Goal: Information Seeking & Learning: Learn about a topic

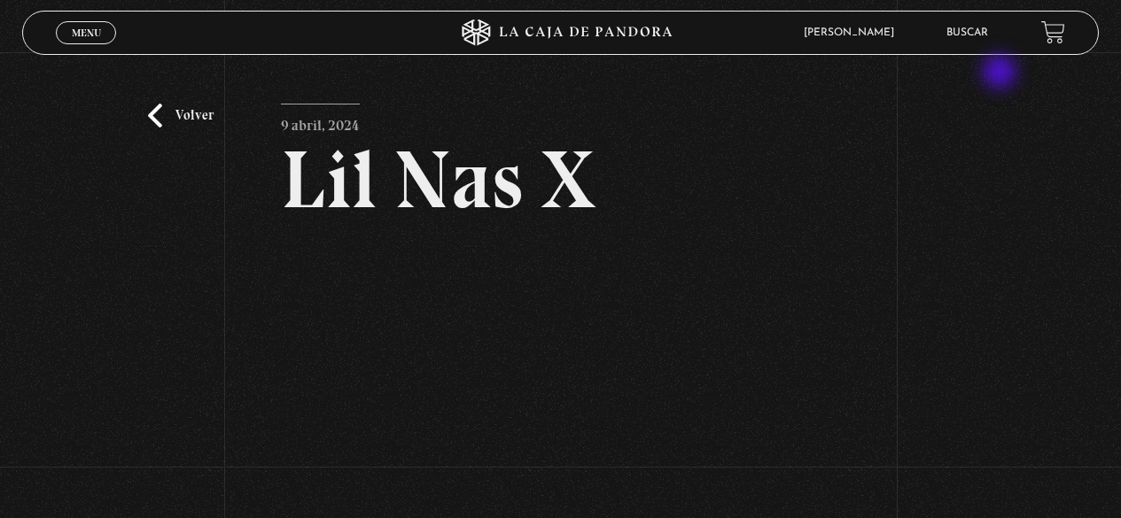
scroll to position [89, 0]
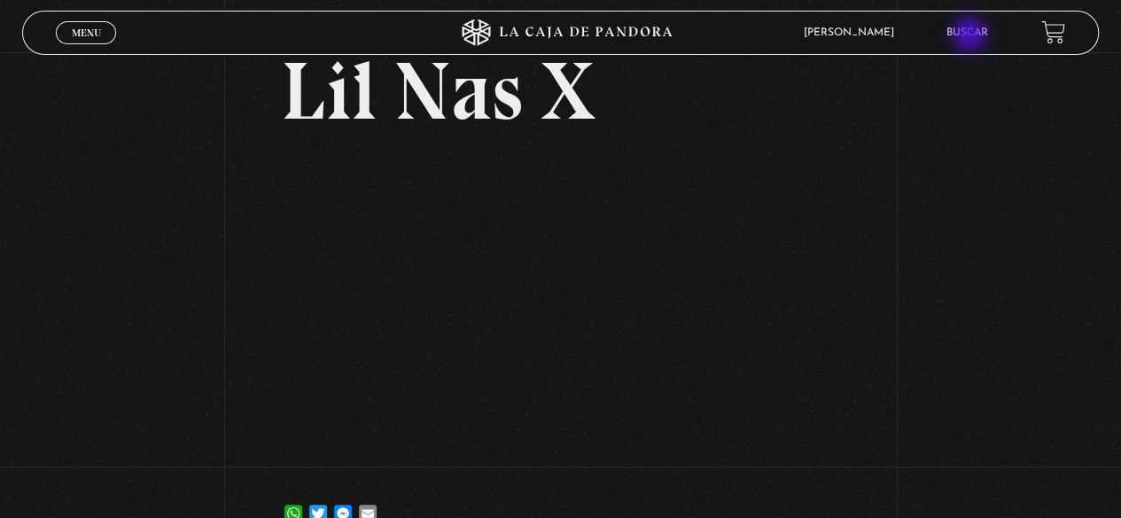
click at [971, 36] on link "Buscar" at bounding box center [967, 32] width 42 height 11
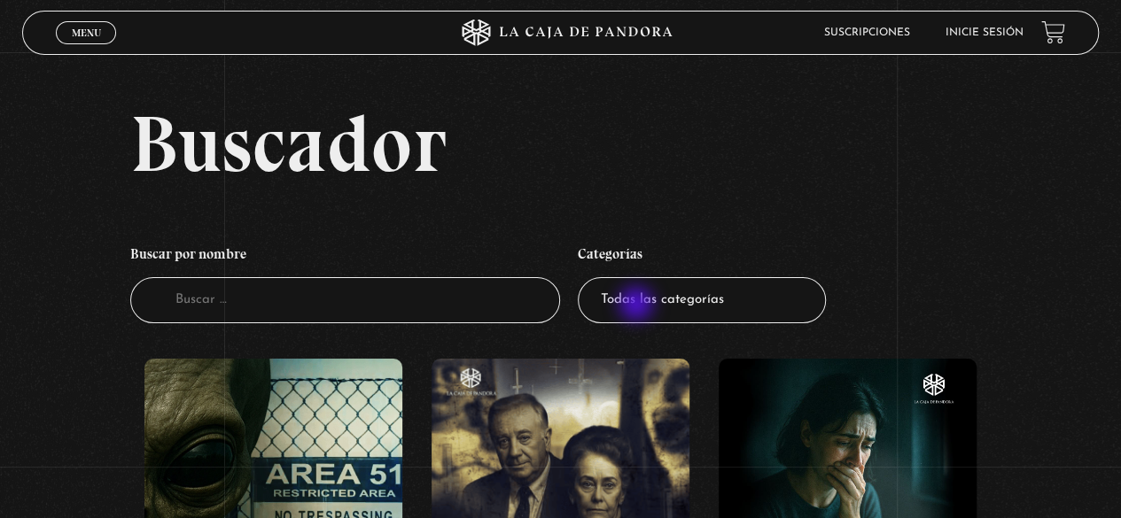
click at [638, 306] on select "Todas las categorías 11:11 Humanitario (1) Amo los Lunes (2) Análisis de series…" at bounding box center [702, 300] width 248 height 47
click at [980, 33] on link "Inicie sesión" at bounding box center [984, 32] width 78 height 11
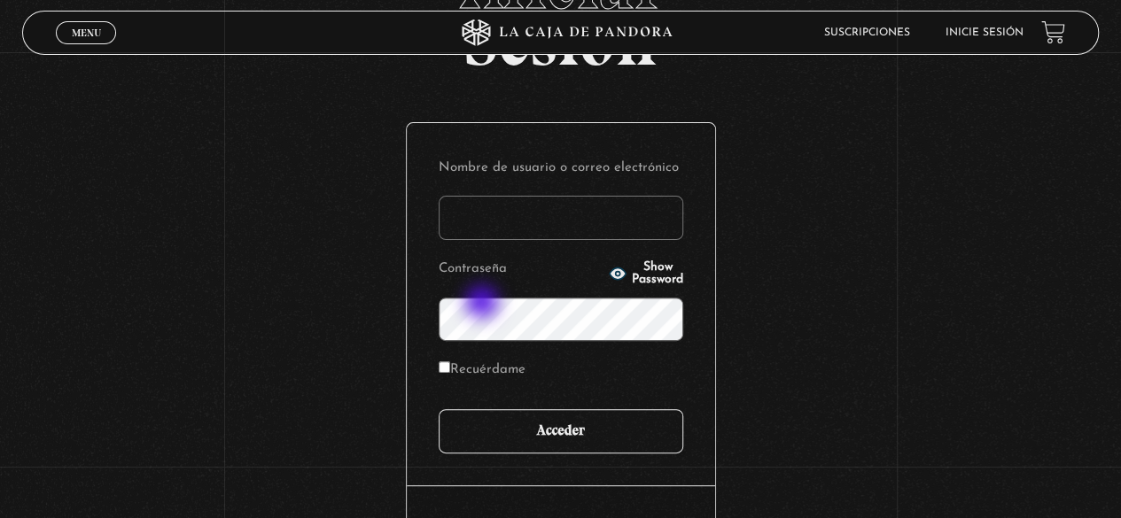
scroll to position [249, 0]
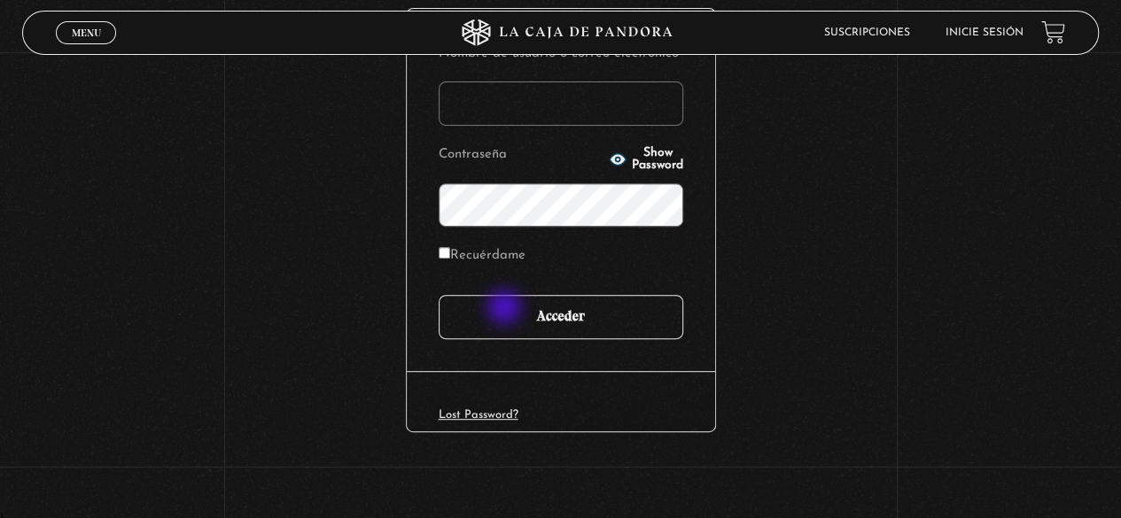
type input "[EMAIL_ADDRESS][DOMAIN_NAME]"
click at [507, 311] on input "Acceder" at bounding box center [561, 317] width 245 height 44
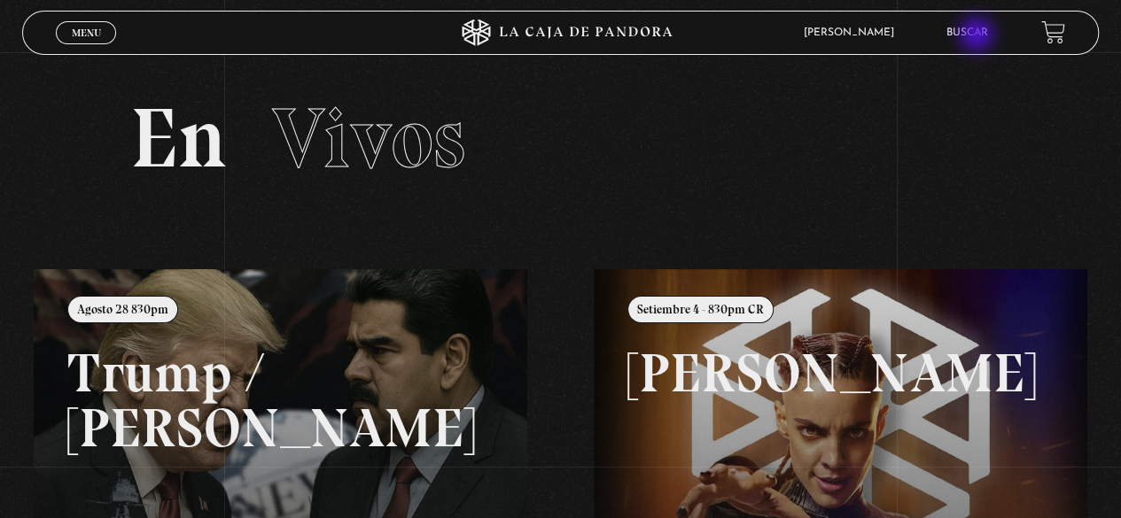
click at [978, 36] on link "Buscar" at bounding box center [967, 32] width 42 height 11
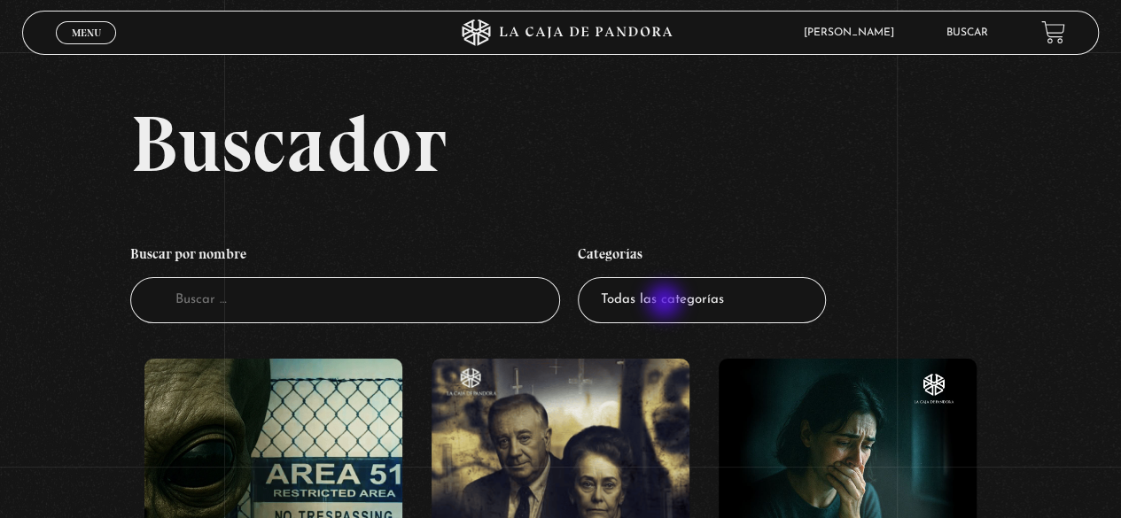
click at [667, 302] on select "Todas las categorías 11:11 Humanitario (1) Amo los [DATE] (2) Análisis de serie…" at bounding box center [702, 300] width 248 height 47
select select "centinelas"
click at [584, 277] on select "Todas las categorías 11:11 Humanitario (1) Amo los [DATE] (2) Análisis de serie…" at bounding box center [702, 300] width 248 height 47
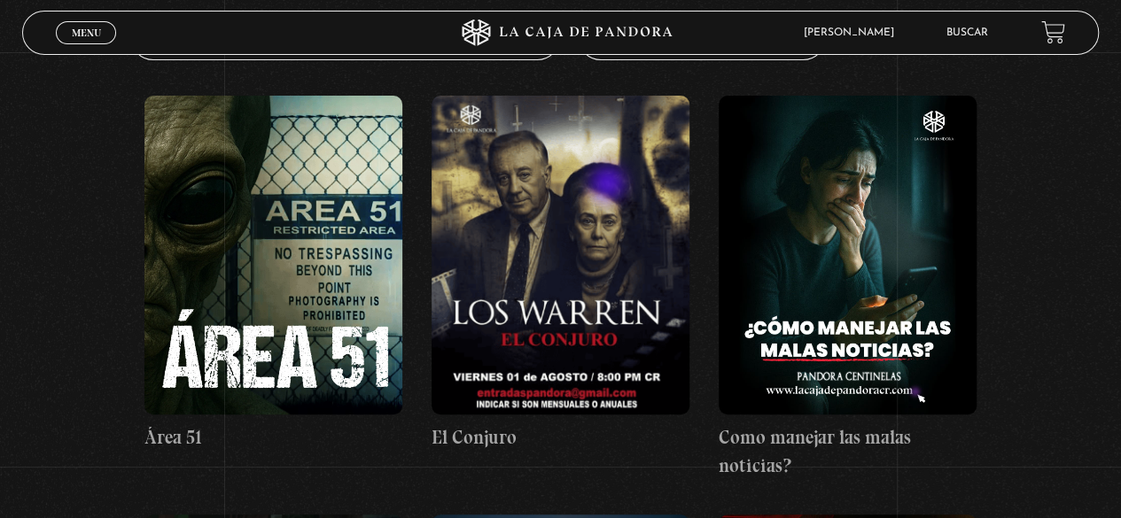
scroll to position [266, 0]
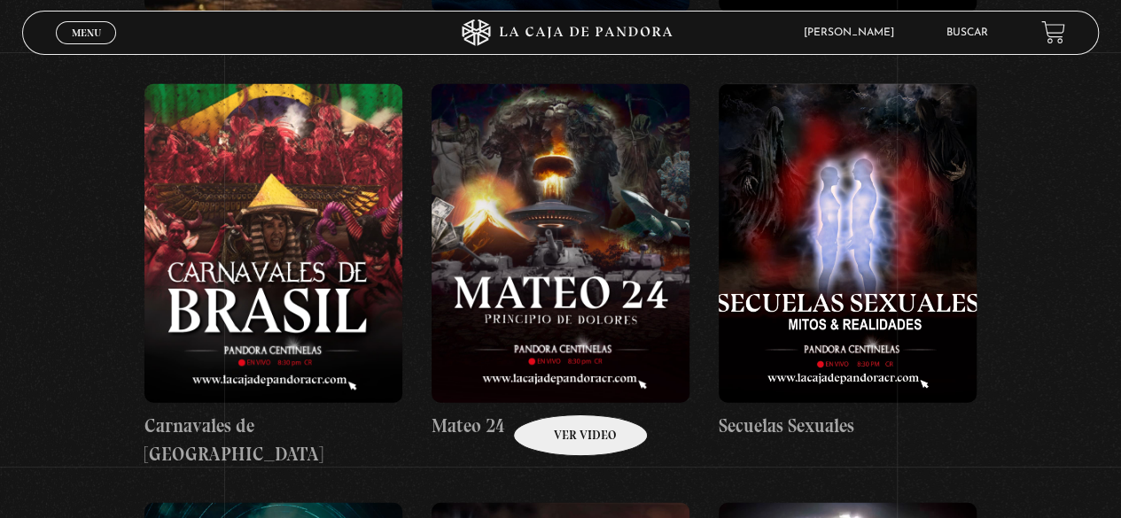
scroll to position [5759, 0]
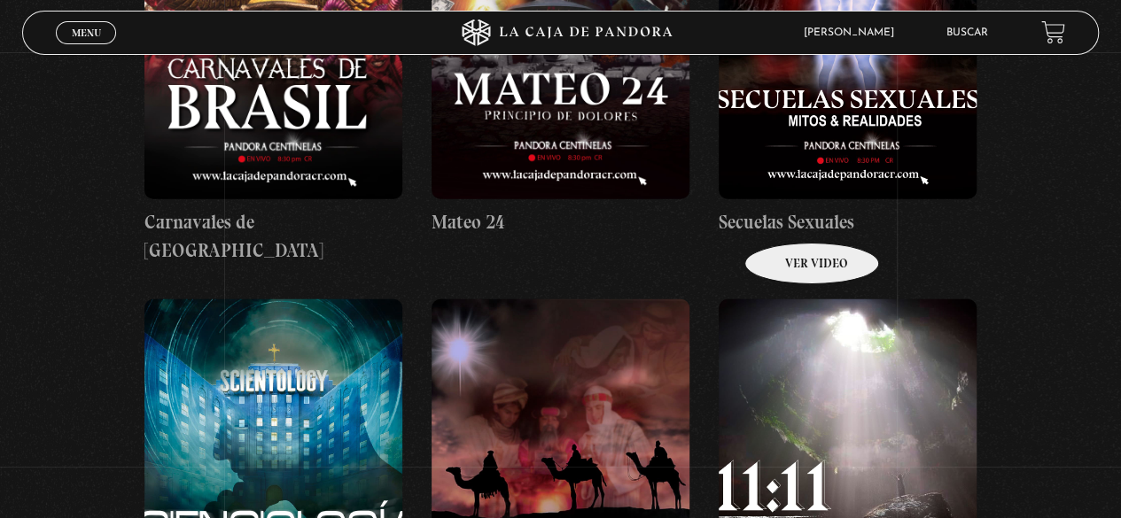
click at [789, 299] on figure at bounding box center [848, 458] width 258 height 319
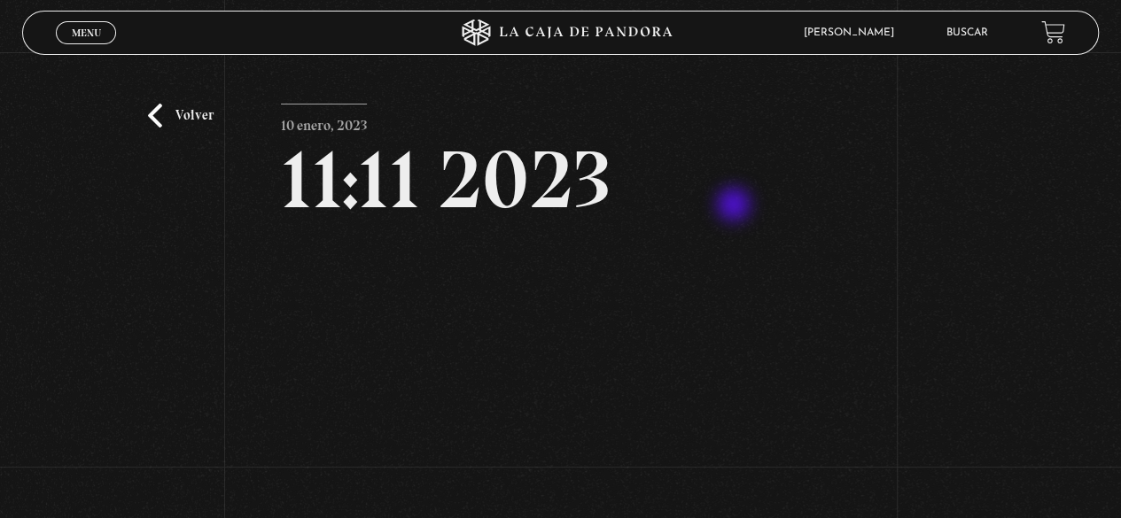
scroll to position [89, 0]
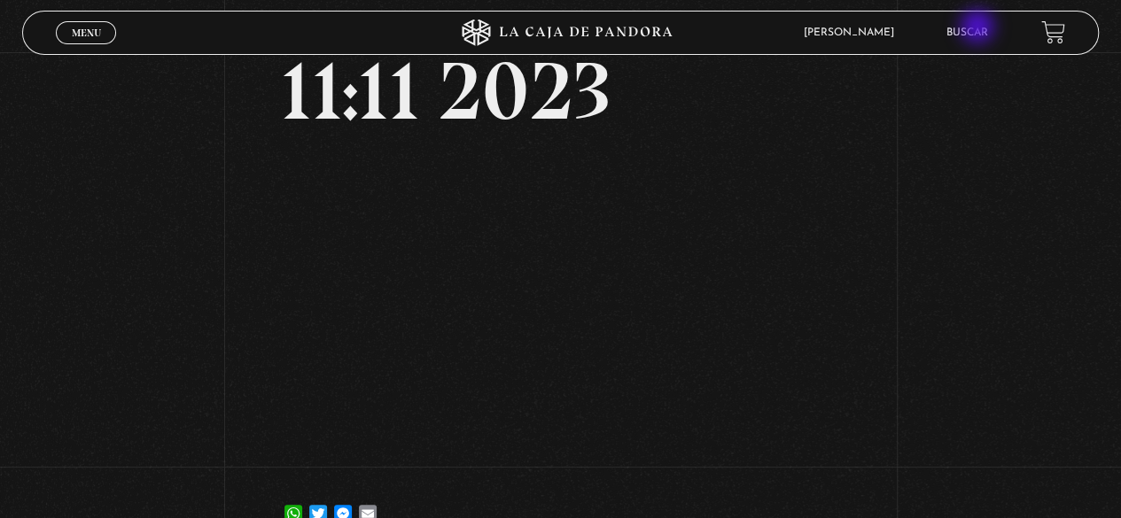
click at [980, 28] on link "Buscar" at bounding box center [967, 32] width 42 height 11
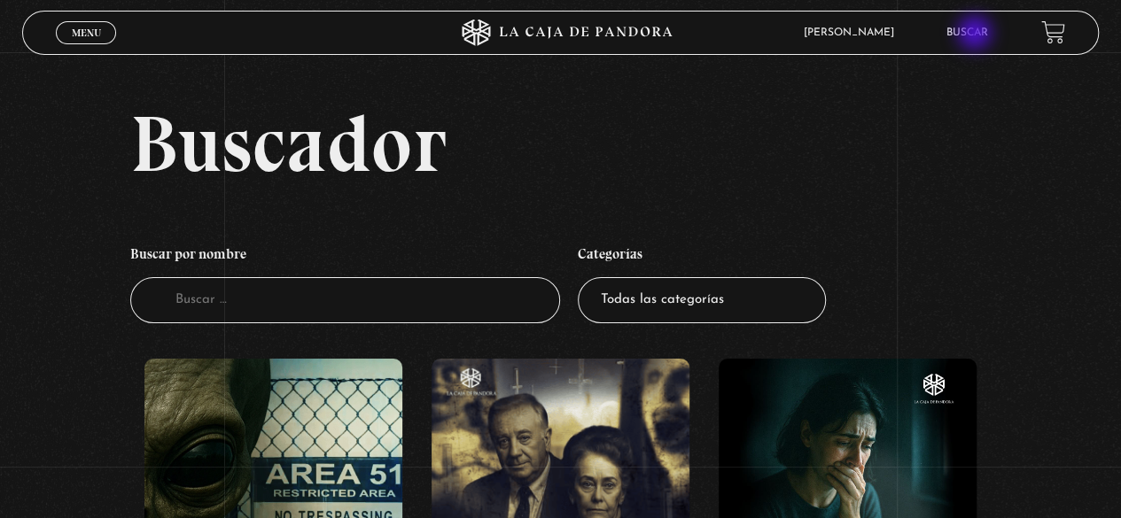
click at [976, 32] on link "Buscar" at bounding box center [967, 32] width 42 height 11
click at [975, 37] on link "Buscar" at bounding box center [967, 32] width 42 height 11
click at [973, 38] on link "Buscar" at bounding box center [967, 32] width 42 height 11
click at [971, 35] on link "Buscar" at bounding box center [967, 32] width 42 height 11
click at [658, 299] on select "Todas las categorías 11:11 Humanitario (1) Amo los Lunes (2) Análisis de series…" at bounding box center [702, 300] width 248 height 47
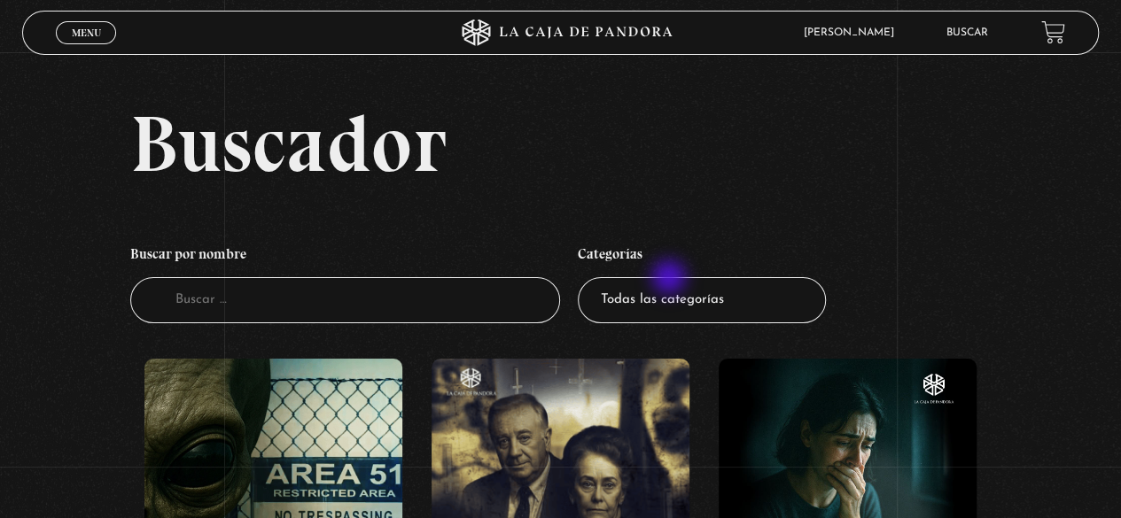
select select "centinelas"
click at [584, 277] on select "Todas las categorías 11:11 Humanitario (1) Amo los Lunes (2) Análisis de series…" at bounding box center [702, 300] width 248 height 47
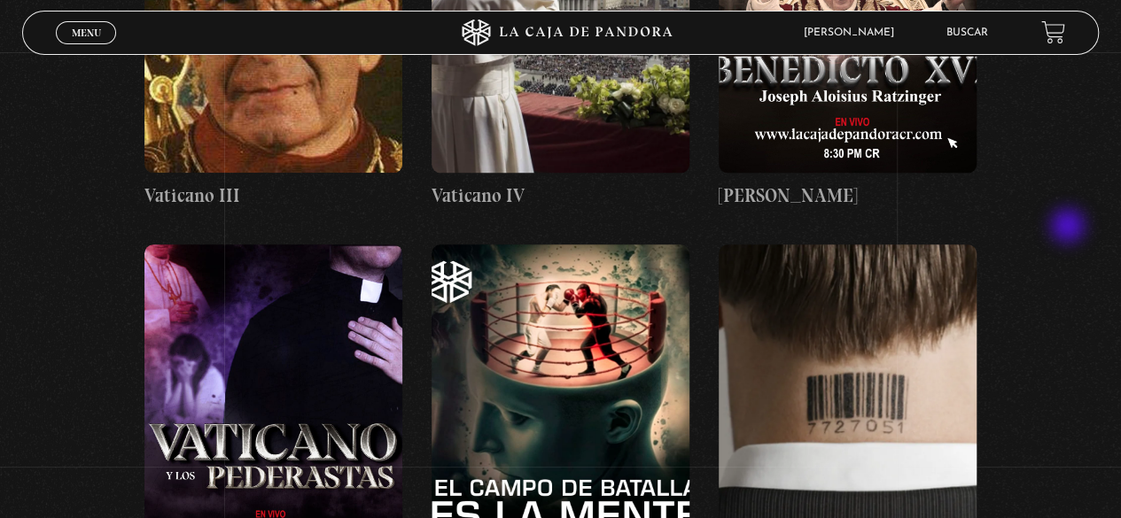
scroll to position [10947, 0]
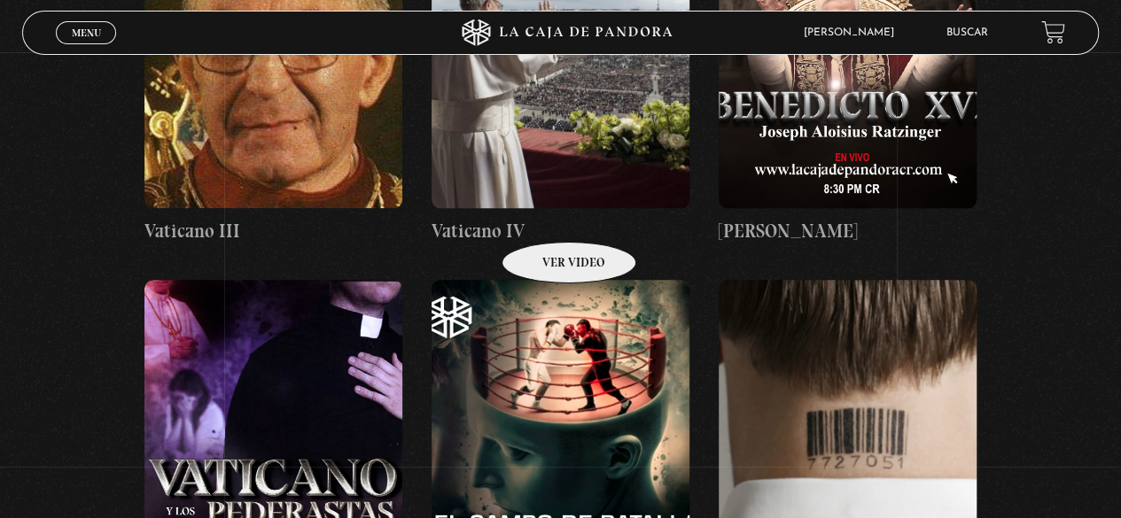
click at [546, 280] on figure at bounding box center [560, 439] width 258 height 319
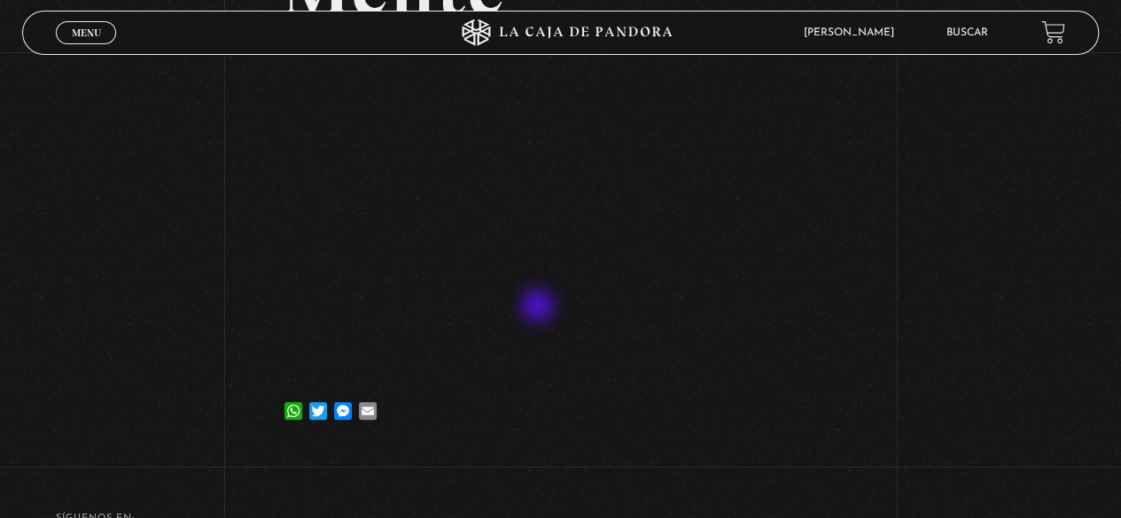
scroll to position [266, 0]
